Goal: Information Seeking & Learning: Learn about a topic

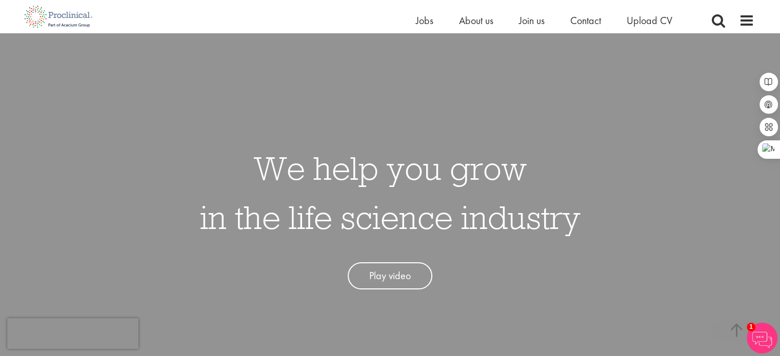
scroll to position [526, 0]
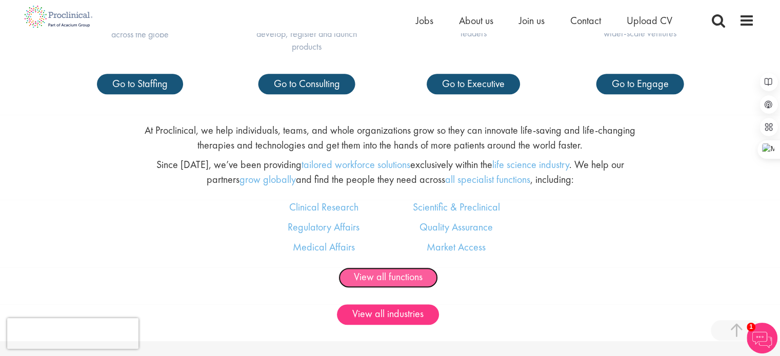
click at [396, 273] on link "View all functions" at bounding box center [387, 278] width 99 height 21
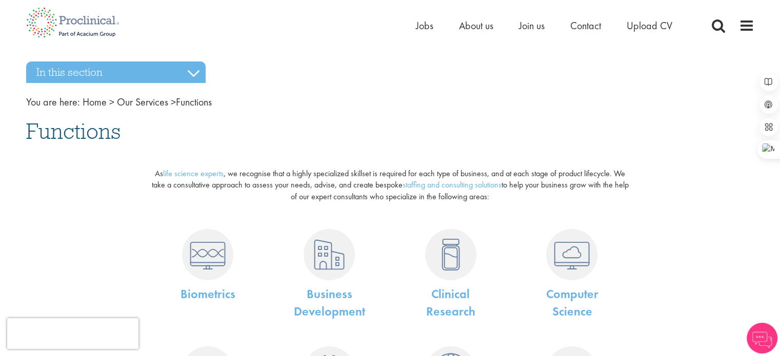
scroll to position [322, 0]
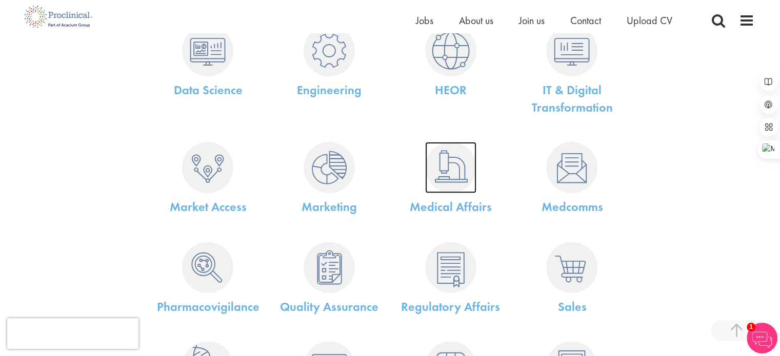
click at [456, 174] on img at bounding box center [450, 167] width 51 height 51
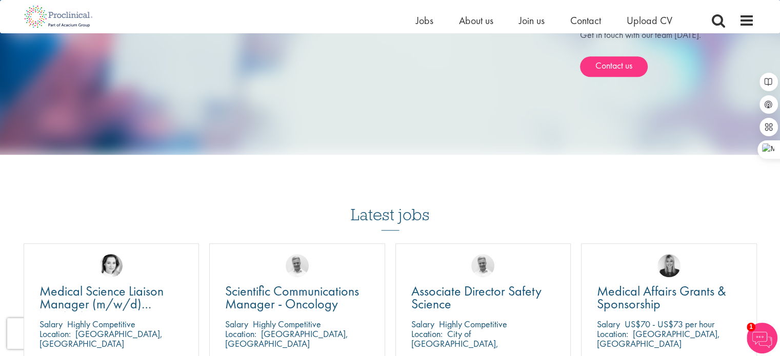
scroll to position [1149, 0]
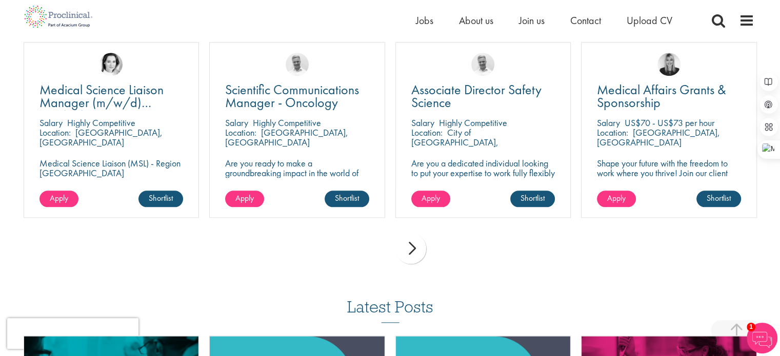
click at [416, 263] on div "next" at bounding box center [410, 248] width 31 height 31
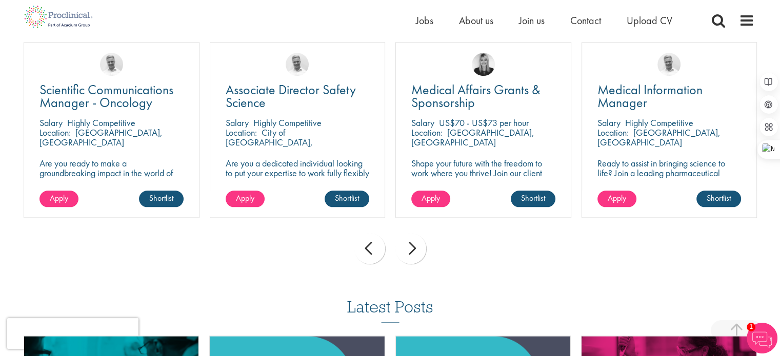
click at [416, 263] on div "next" at bounding box center [410, 248] width 31 height 31
